Goal: Ask a question

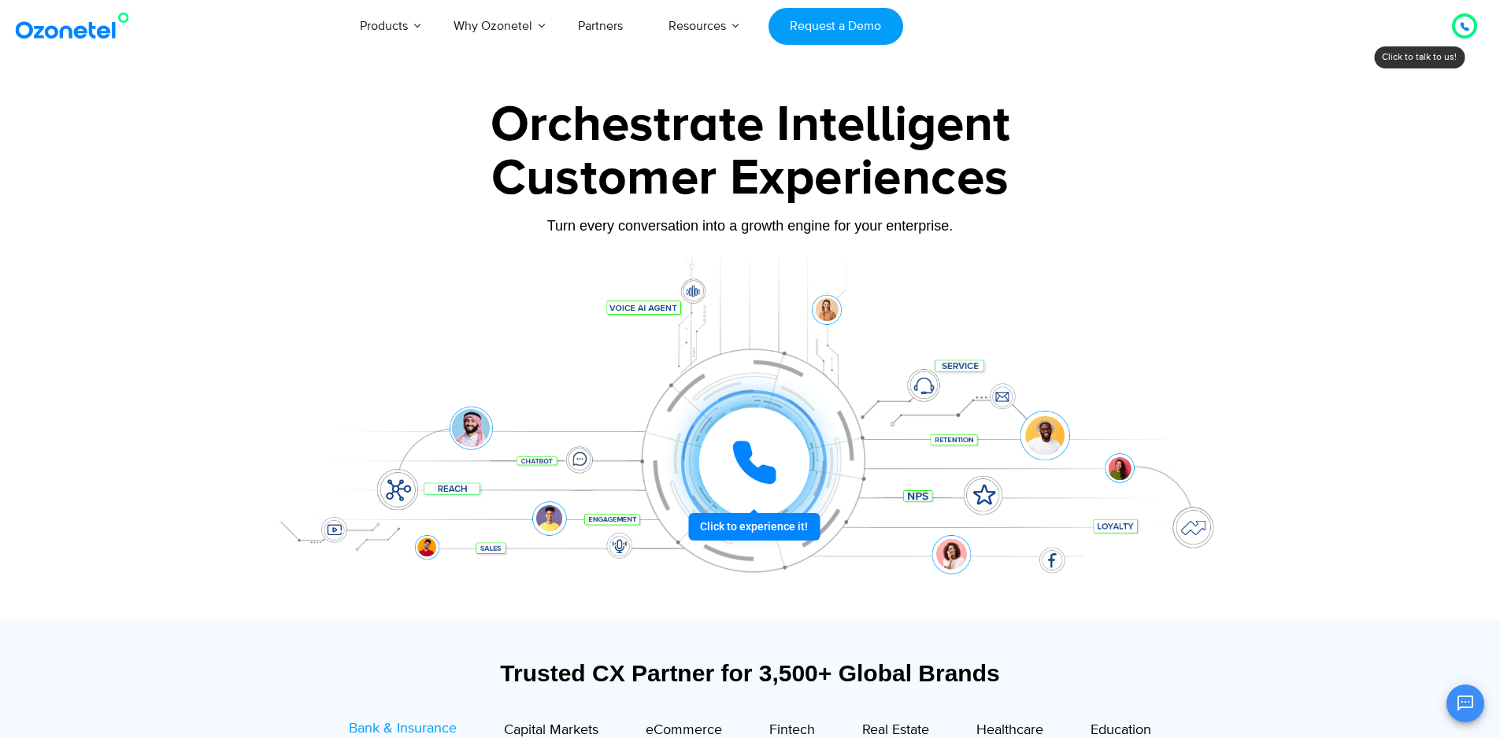
click at [1463, 32] on div at bounding box center [1464, 26] width 9 height 19
click at [1463, 24] on icon at bounding box center [1464, 27] width 8 height 8
click at [1464, 28] on icon at bounding box center [1464, 27] width 8 height 8
click at [1470, 705] on icon "Open chat" at bounding box center [1465, 703] width 19 height 19
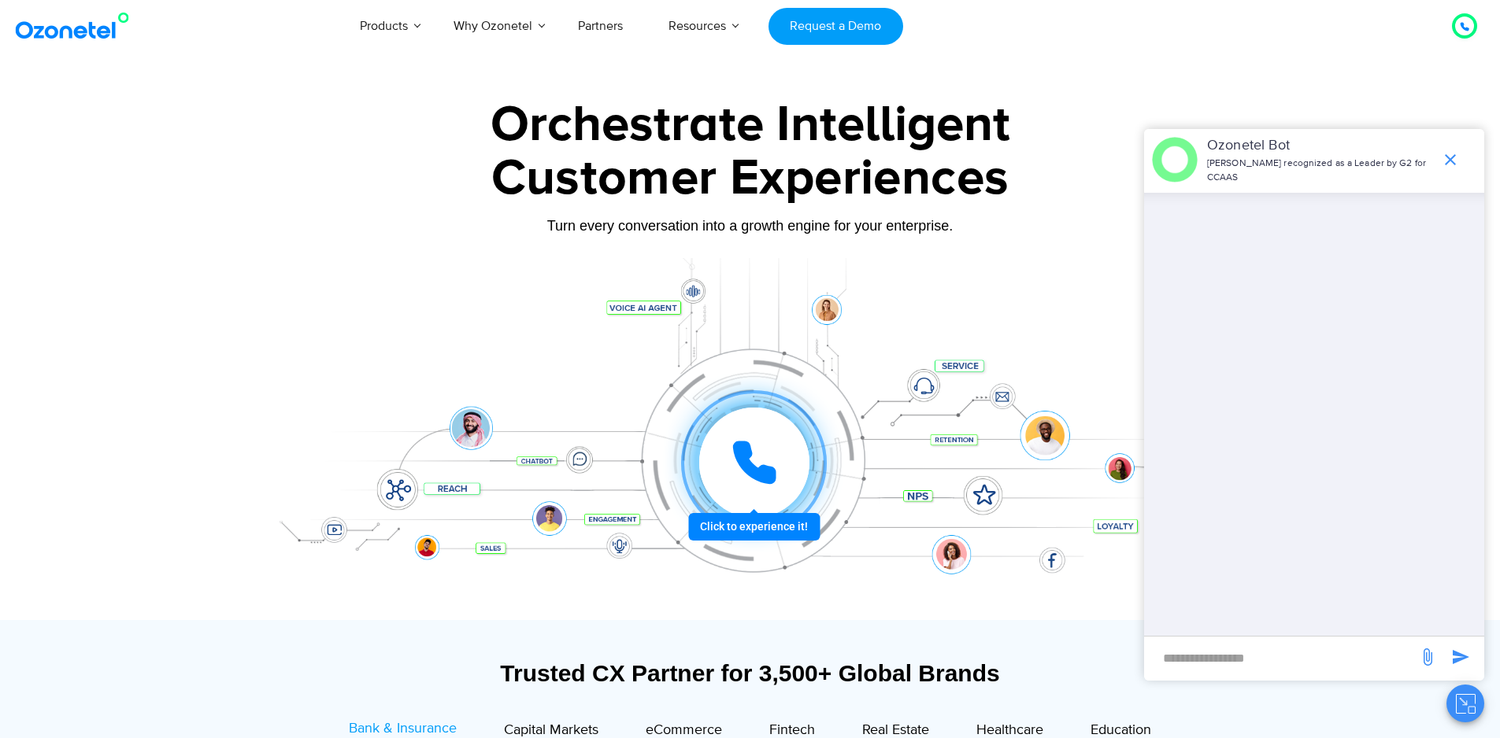
click at [1260, 664] on input "new-msg-input" at bounding box center [1281, 658] width 258 height 27
type input "**********"
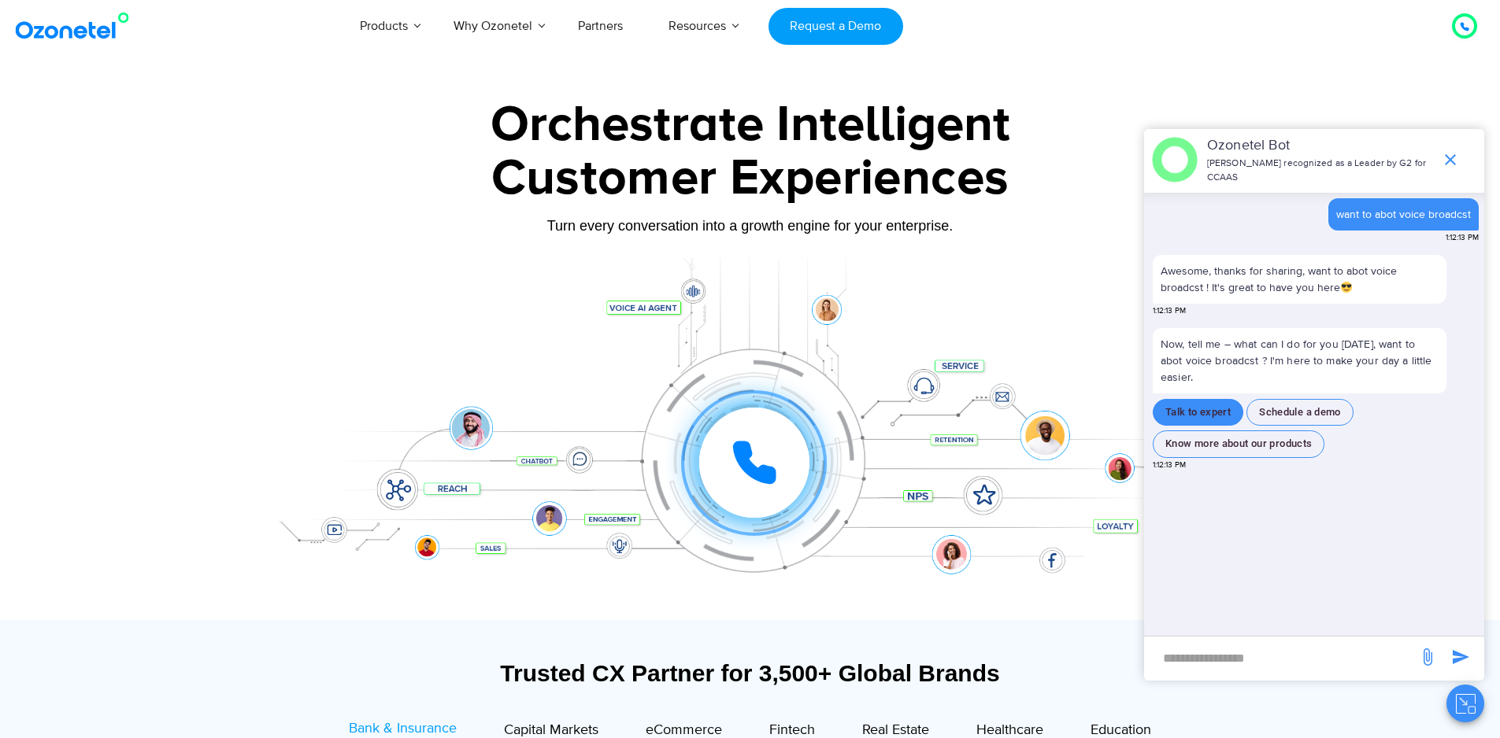
click at [1194, 409] on button "Talk to expert" at bounding box center [1197, 413] width 91 height 28
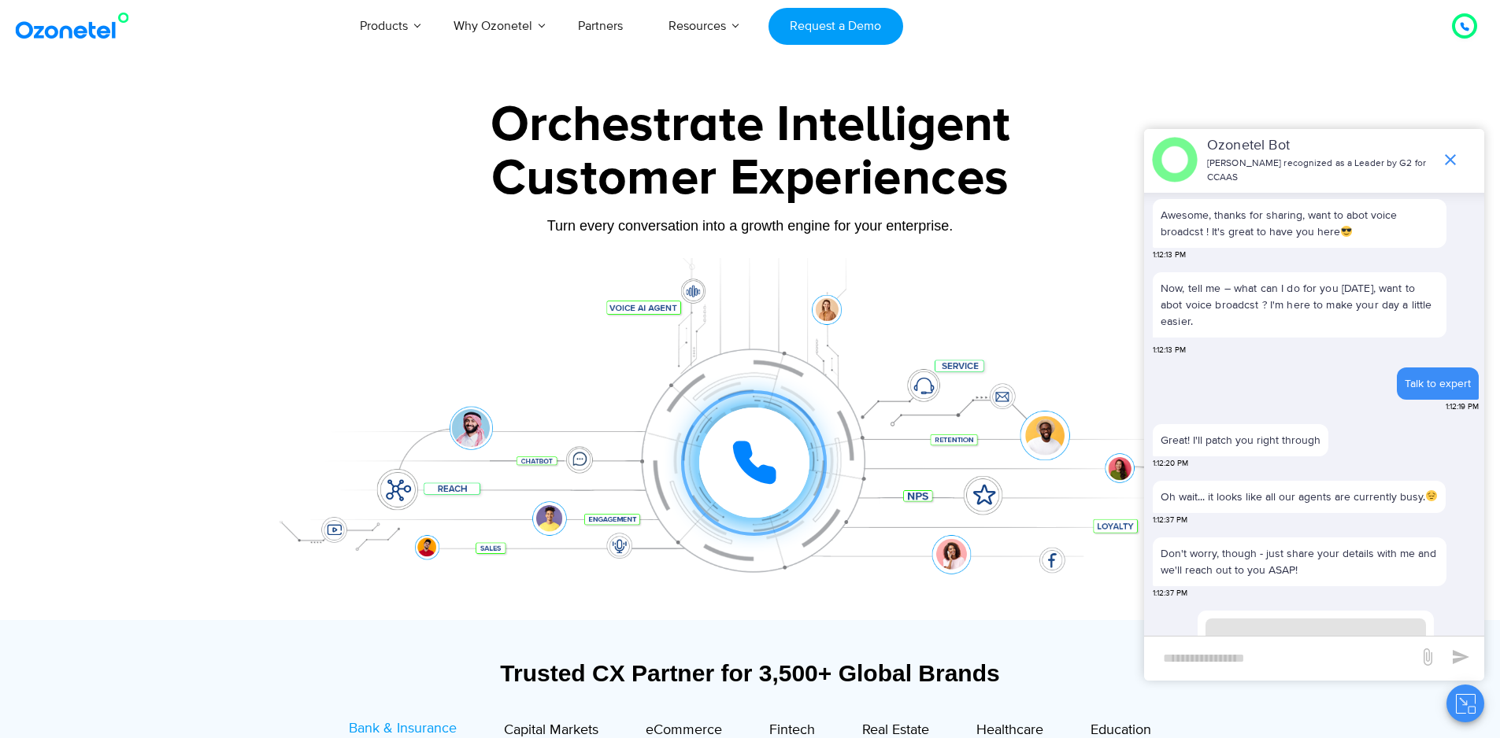
scroll to position [87, 0]
